Goal: Navigation & Orientation: Find specific page/section

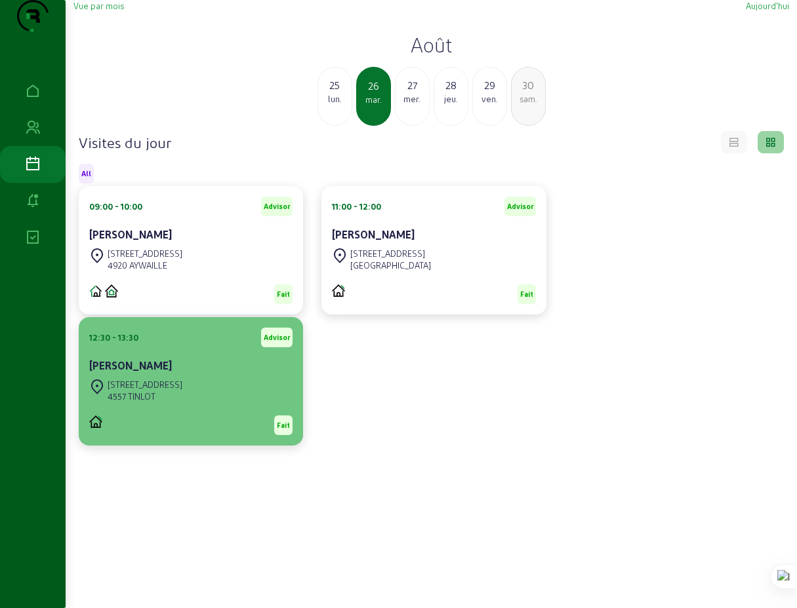
click at [170, 391] on div "[STREET_ADDRESS]" at bounding box center [145, 385] width 75 height 12
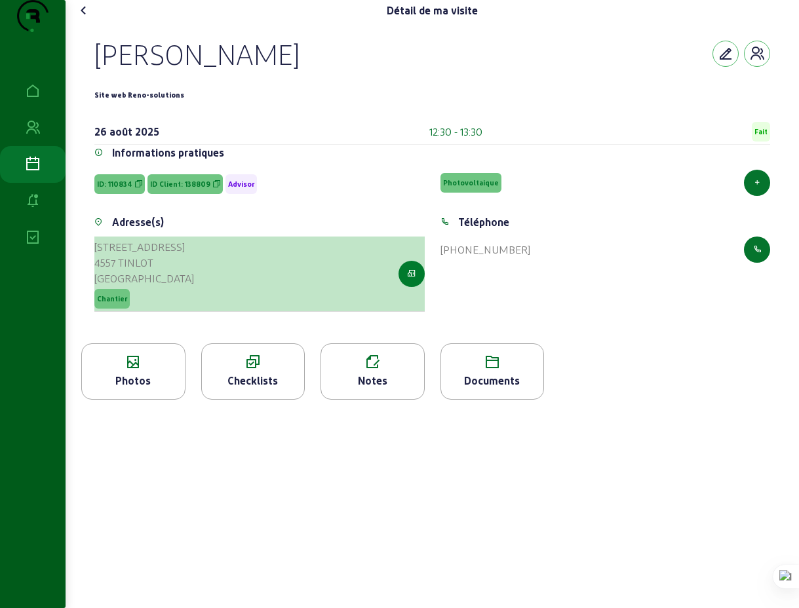
click at [412, 280] on icon "button" at bounding box center [411, 274] width 9 height 12
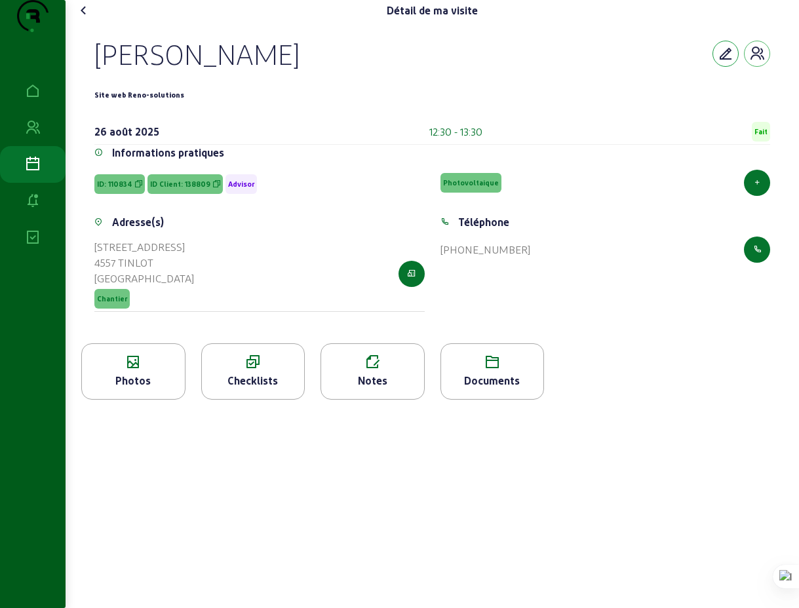
click at [723, 62] on icon "button" at bounding box center [726, 54] width 16 height 16
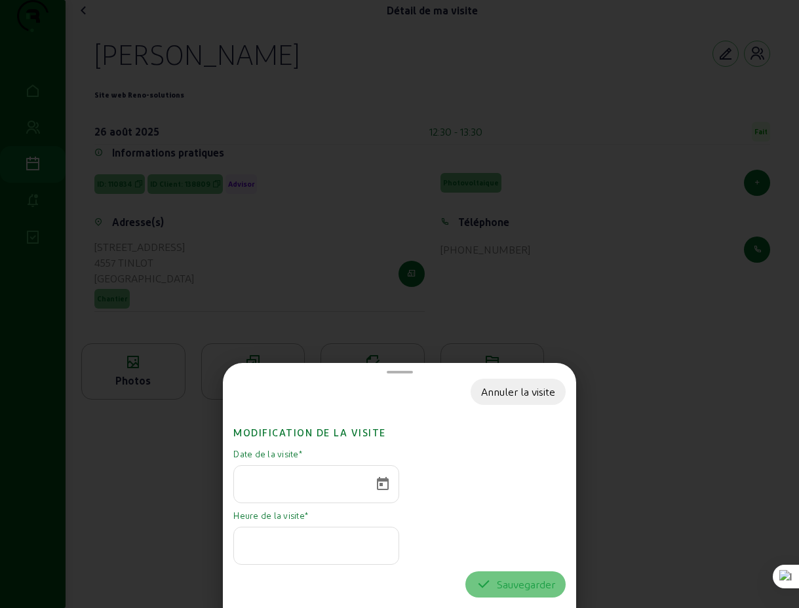
click at [625, 394] on div at bounding box center [399, 304] width 799 height 608
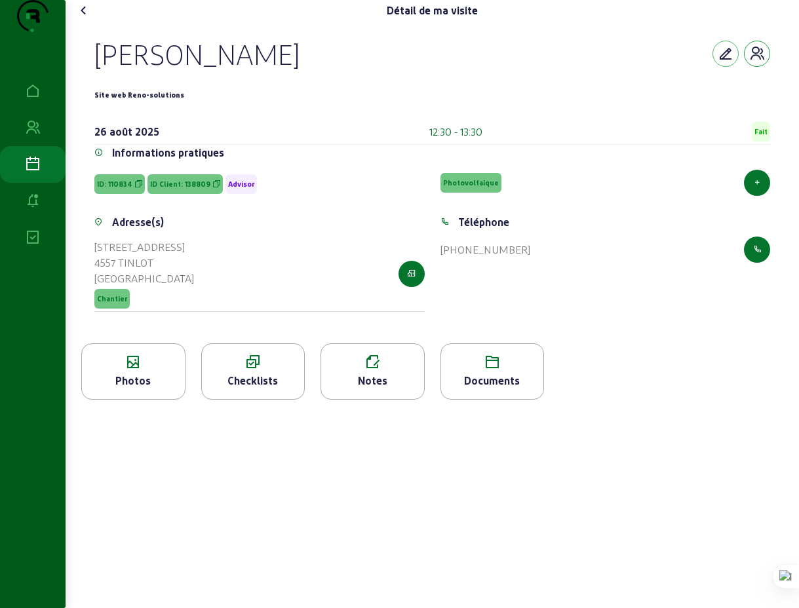
click at [755, 62] on icon "button" at bounding box center [757, 54] width 16 height 16
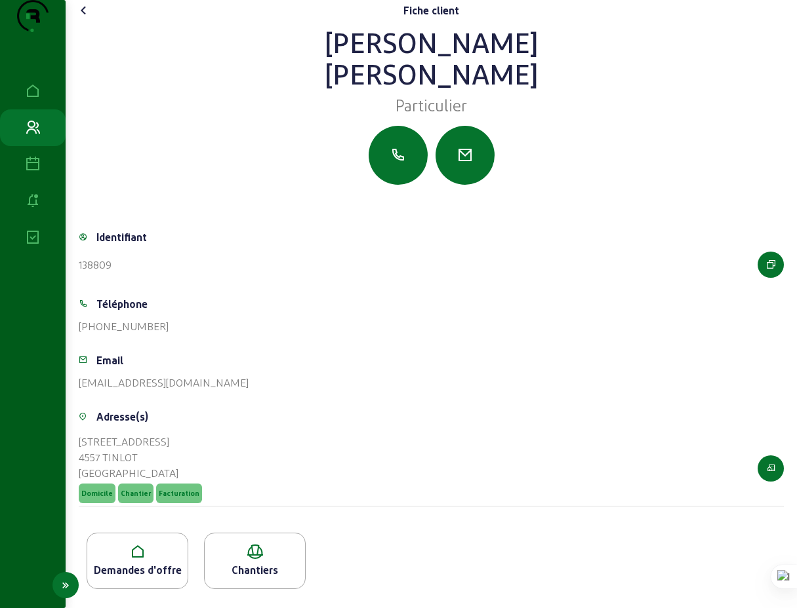
click at [34, 172] on icon at bounding box center [33, 165] width 16 height 16
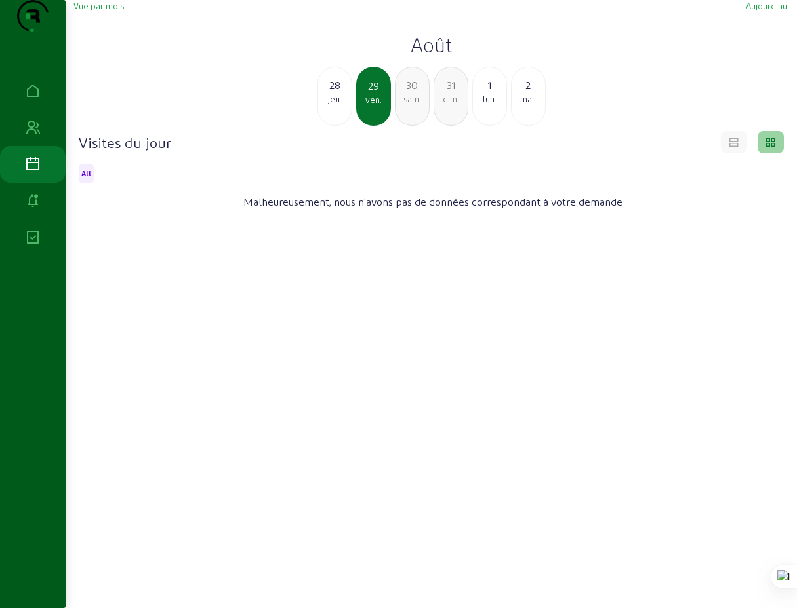
click at [109, 10] on span "Vue par mois" at bounding box center [98, 6] width 50 height 10
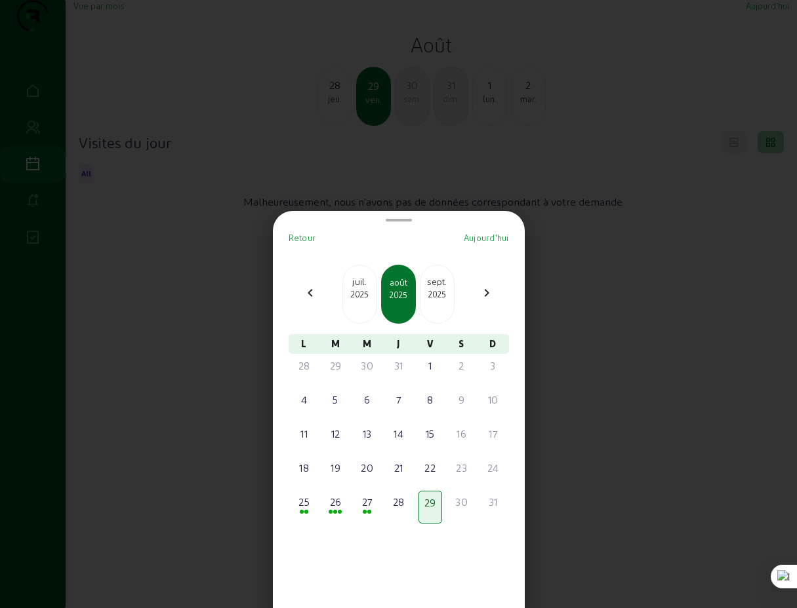
click at [313, 294] on mat-icon "chevron_left" at bounding box center [310, 293] width 16 height 16
click at [481, 294] on mat-icon "chevron_right" at bounding box center [487, 293] width 16 height 16
click at [311, 509] on div "25" at bounding box center [304, 502] width 21 height 16
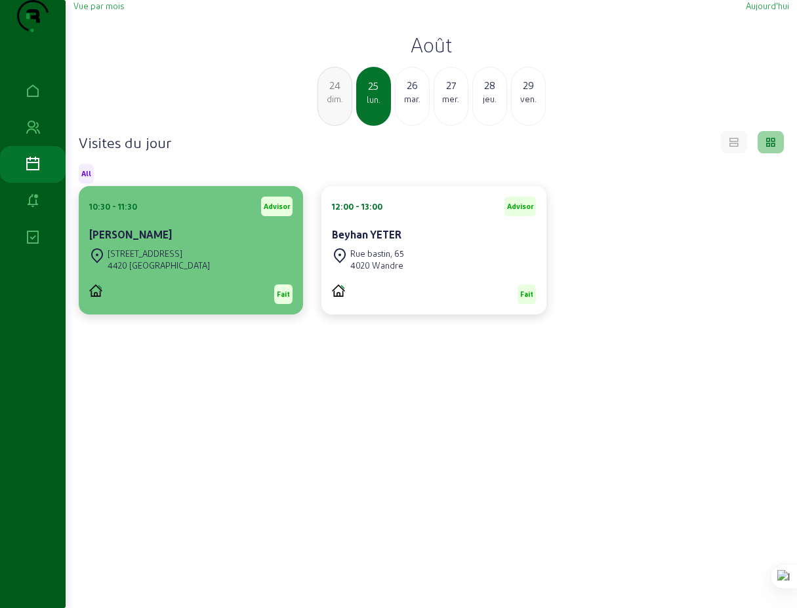
click at [170, 260] on div "[STREET_ADDRESS]" at bounding box center [159, 254] width 102 height 12
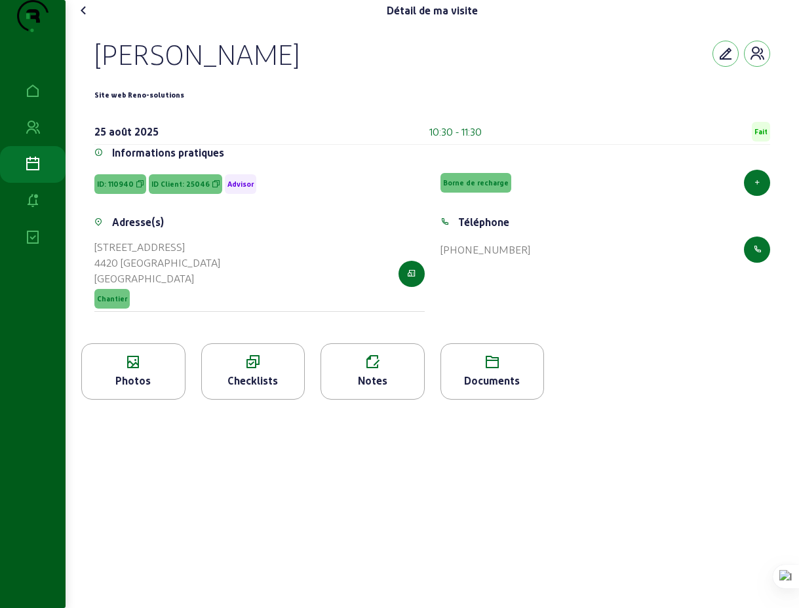
click at [208, 71] on div "[PERSON_NAME]" at bounding box center [196, 54] width 205 height 34
copy div "[PERSON_NAME]"
